Goal: Navigation & Orientation: Find specific page/section

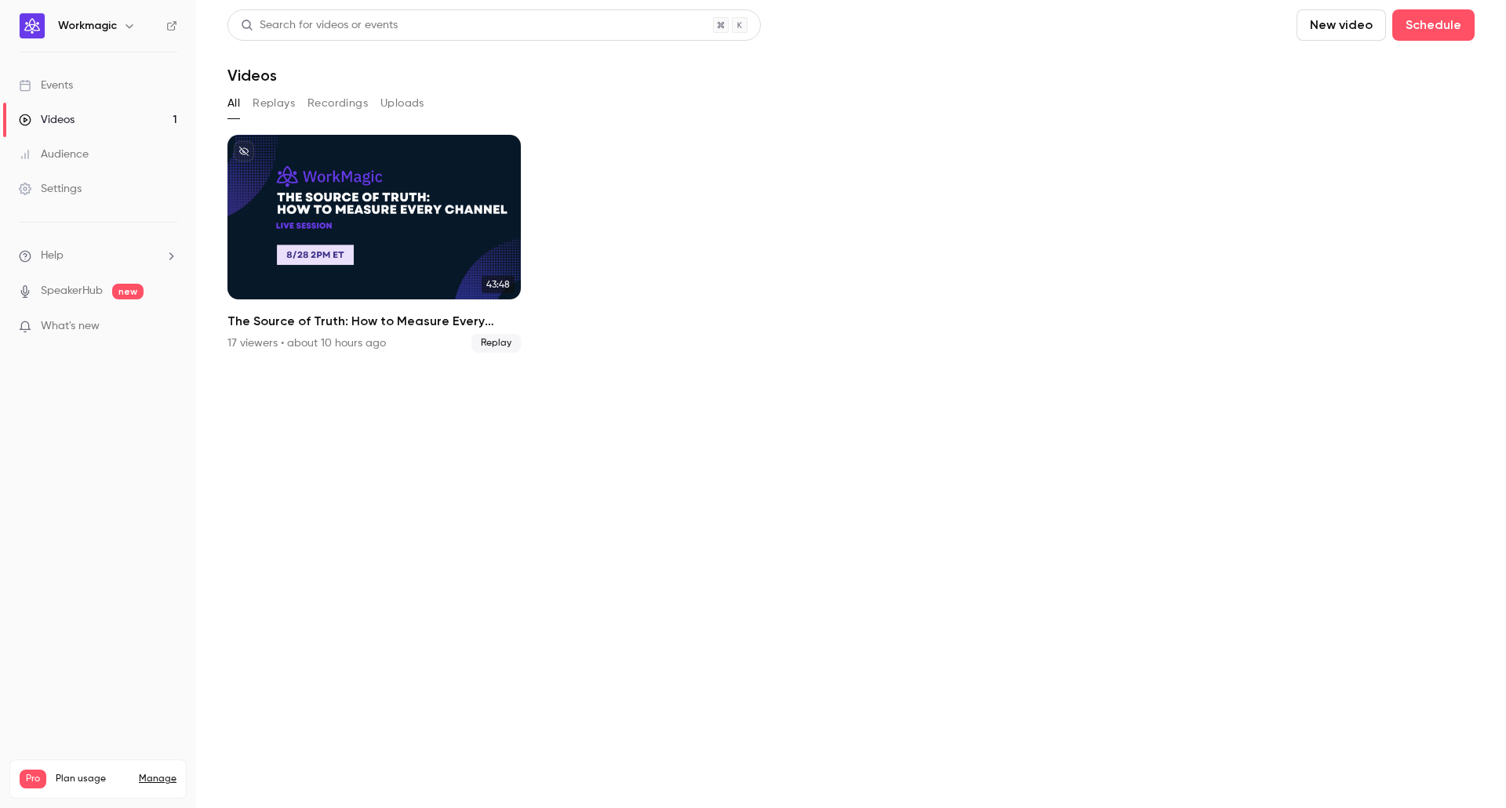
click at [1204, 180] on ul "43:48 The Source of Truth: How to Measure Every Channel 17 viewers • about 10 h…" at bounding box center [850, 244] width 1247 height 218
click at [301, 100] on div "All Replays Recordings Uploads" at bounding box center [850, 103] width 1247 height 25
click at [273, 104] on button "Replays" at bounding box center [274, 103] width 42 height 25
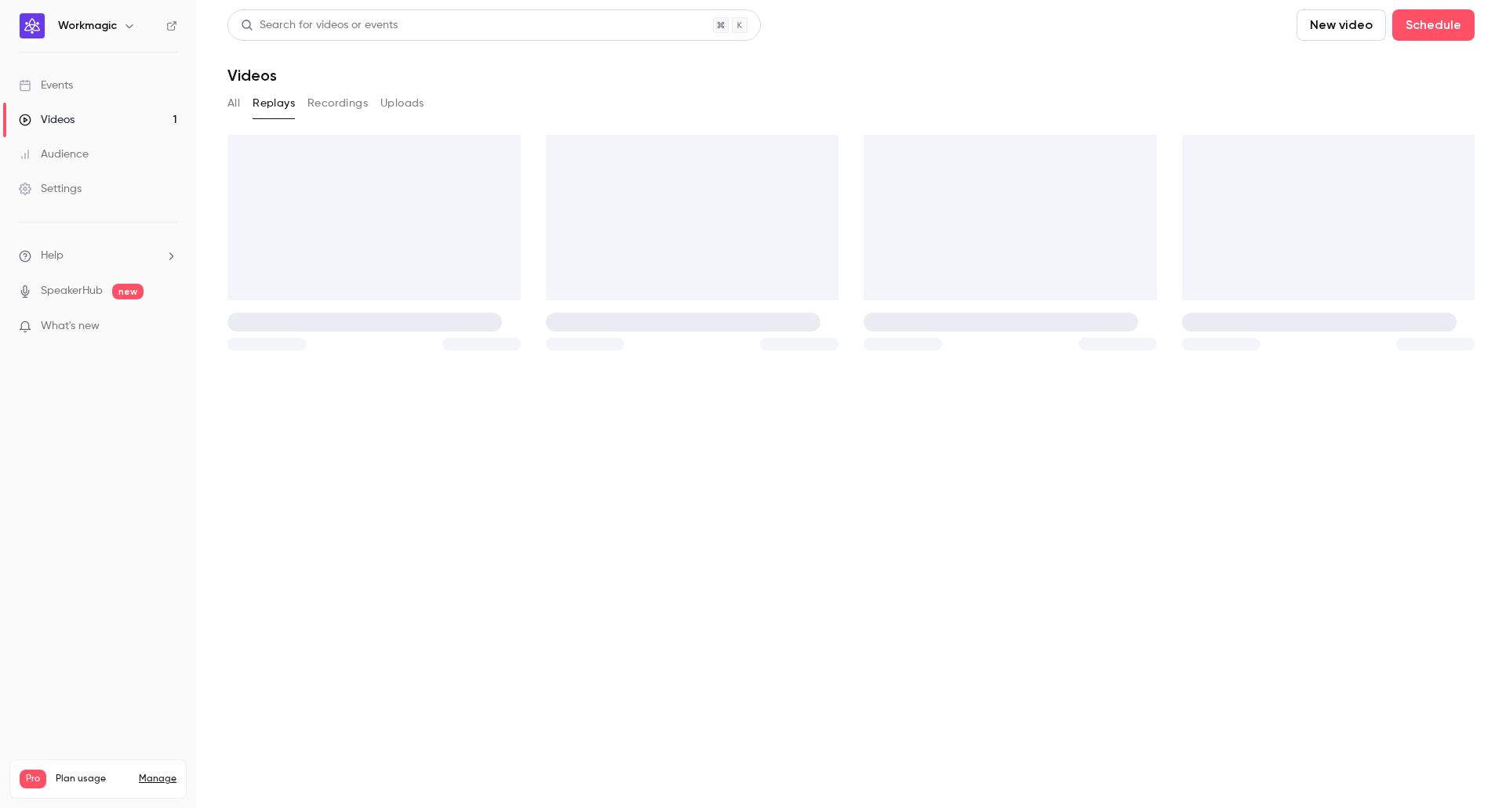
click at [333, 103] on button "Recordings" at bounding box center [337, 103] width 60 height 25
click at [85, 123] on link "Videos 1" at bounding box center [98, 120] width 196 height 35
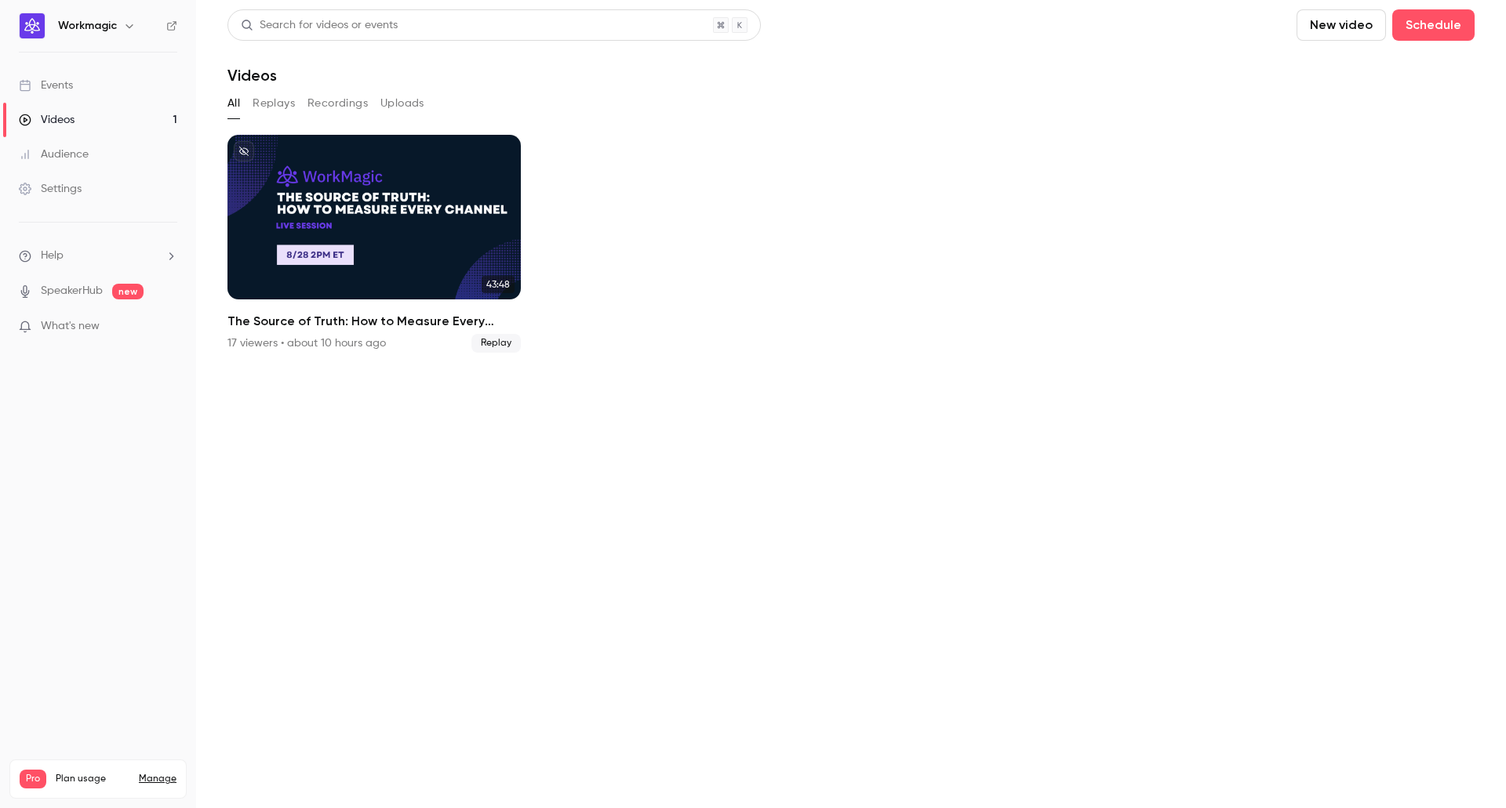
click at [85, 85] on link "Events" at bounding box center [98, 85] width 196 height 35
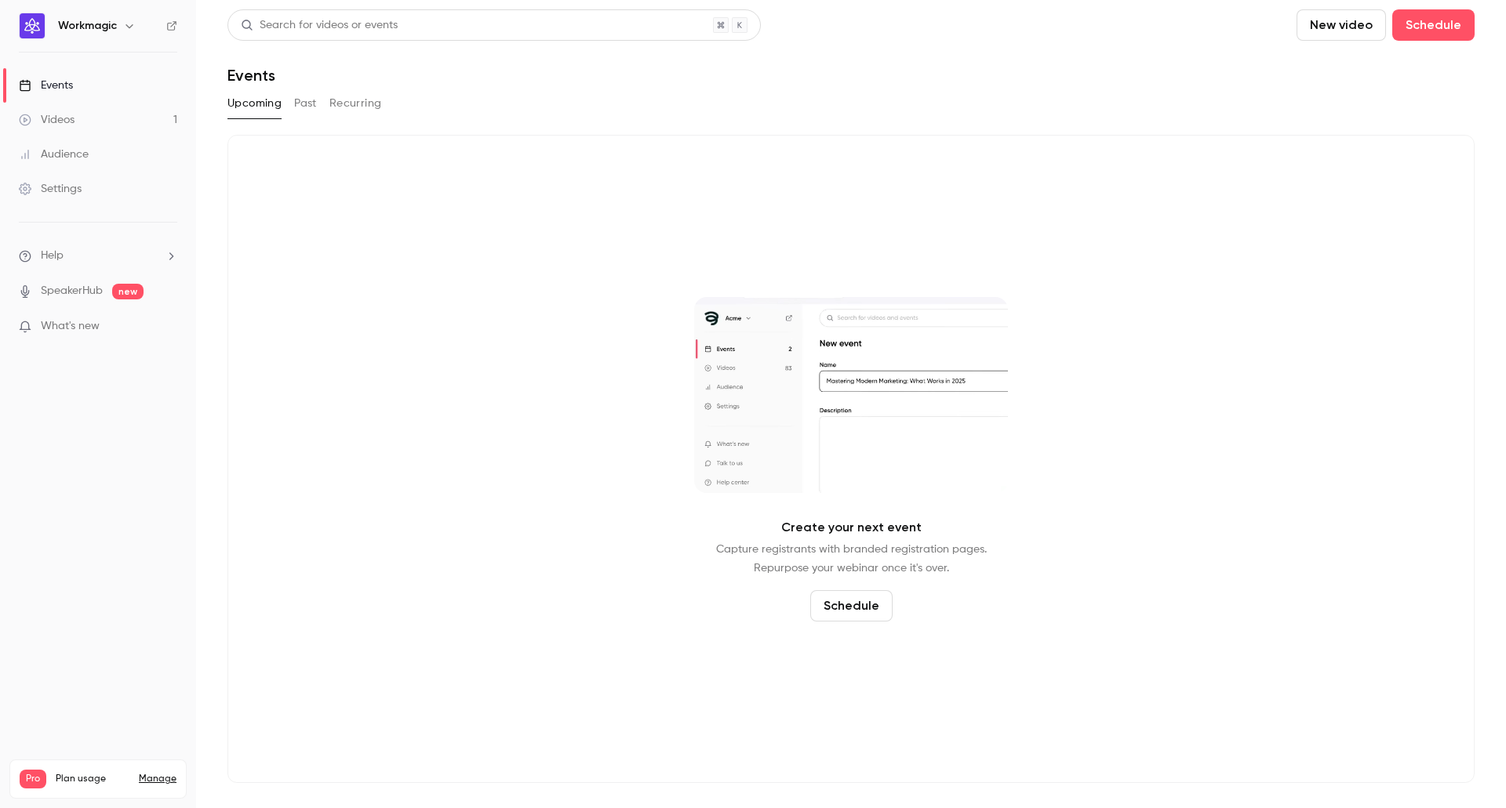
click at [78, 120] on link "Videos 1" at bounding box center [98, 120] width 196 height 35
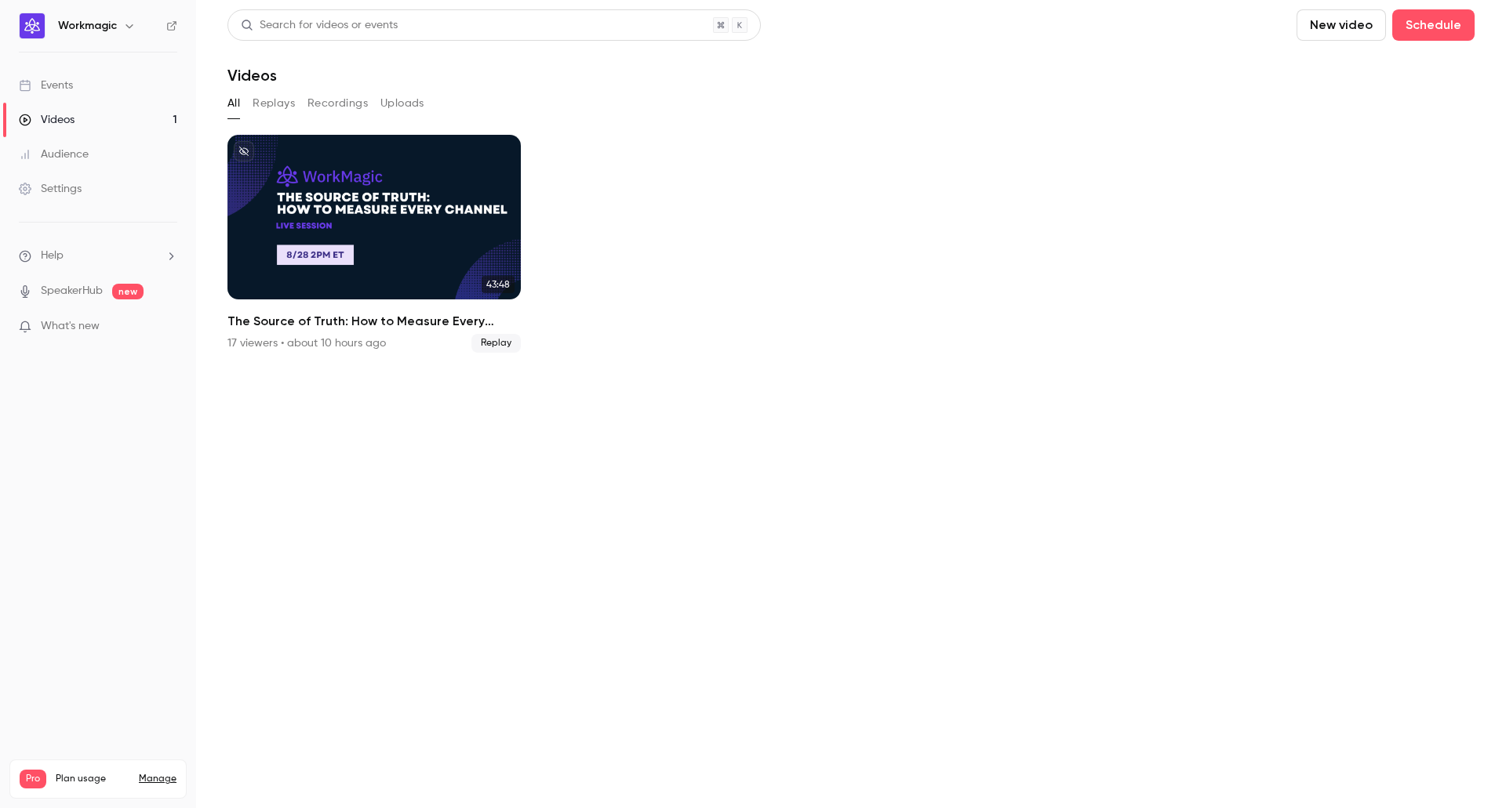
click at [84, 89] on link "Events" at bounding box center [98, 85] width 196 height 35
